Goal: Task Accomplishment & Management: Use online tool/utility

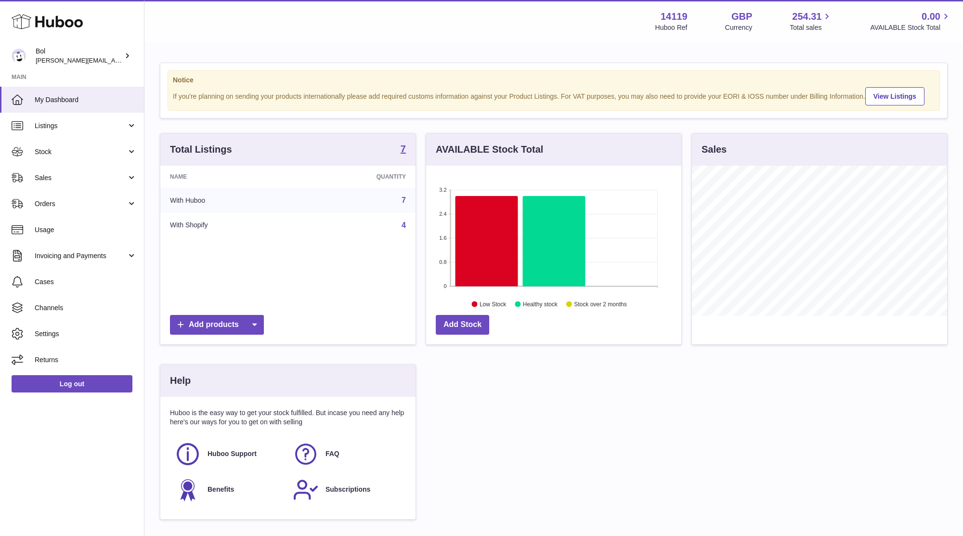
scroll to position [150, 255]
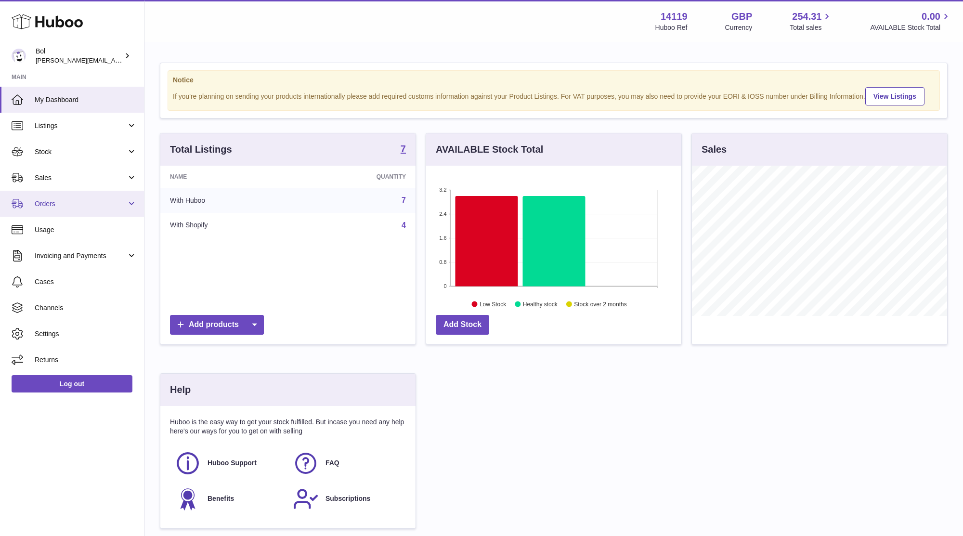
click at [51, 200] on span "Orders" at bounding box center [81, 203] width 92 height 9
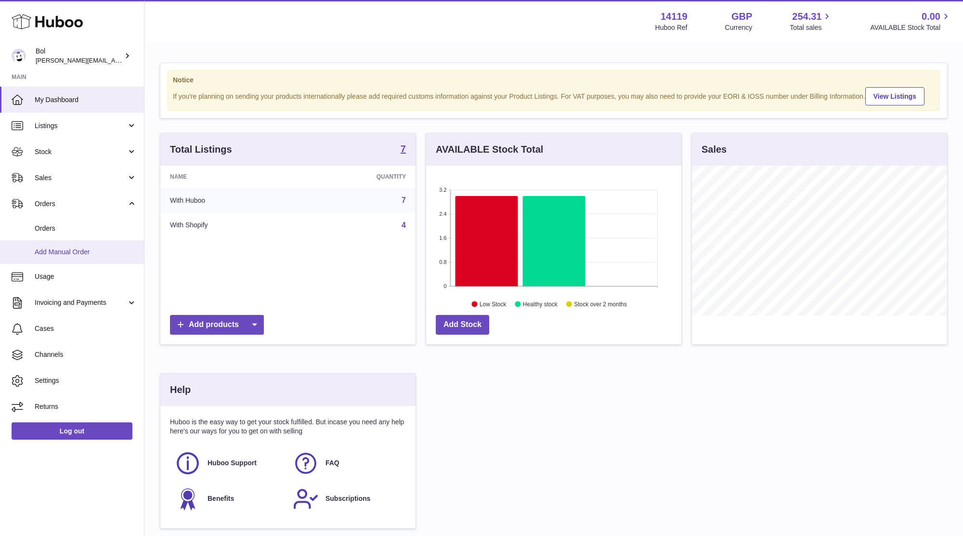
click at [55, 247] on link "Add Manual Order" at bounding box center [72, 252] width 144 height 24
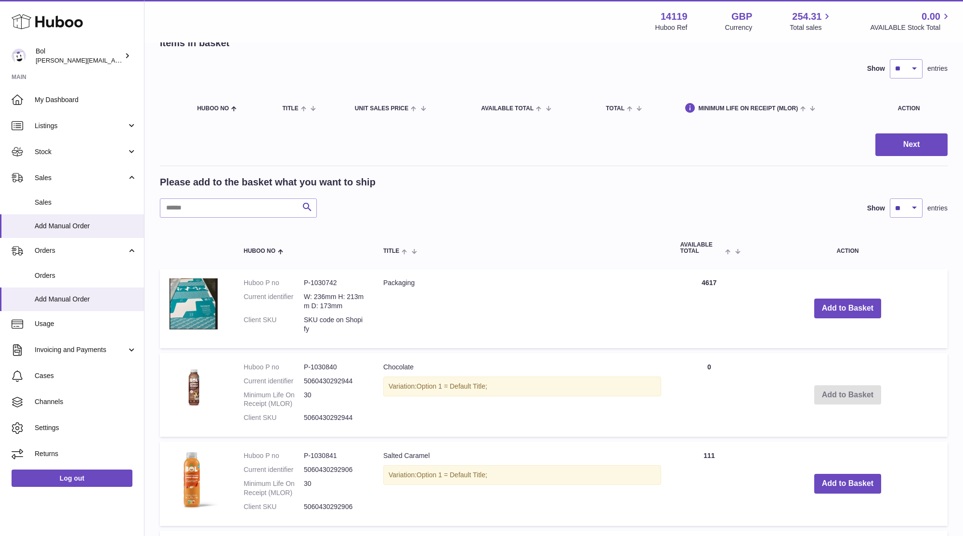
scroll to position [58, 0]
click at [836, 310] on button "Add to Basket" at bounding box center [847, 309] width 67 height 20
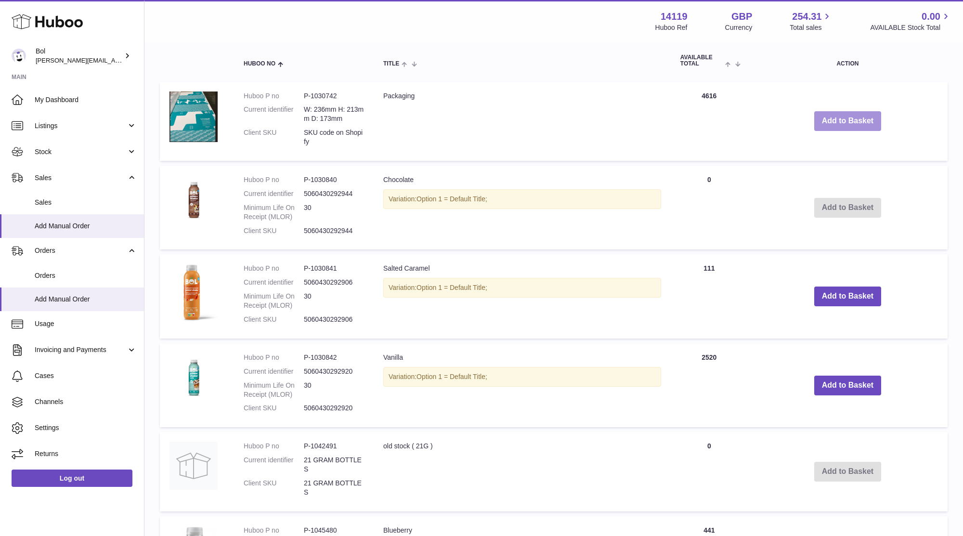
scroll to position [321, 0]
